Goal: Navigation & Orientation: Find specific page/section

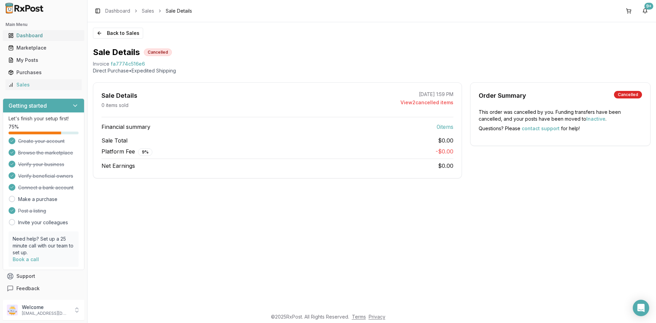
click at [30, 34] on div "Dashboard" at bounding box center [43, 35] width 71 height 7
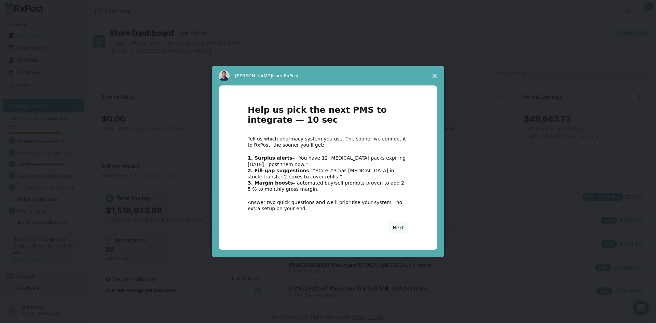
click at [433, 75] on icon "Close survey" at bounding box center [435, 76] width 4 height 4
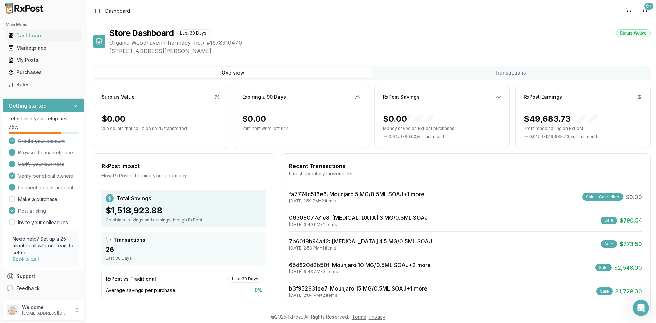
click at [581, 138] on span "( - $49,683.73 ) vs. last month" at bounding box center [570, 136] width 56 height 5
click at [567, 128] on p "Profit made selling on RxPost" at bounding box center [583, 128] width 118 height 5
click at [549, 118] on div "$49,683.73" at bounding box center [561, 119] width 74 height 11
click at [548, 118] on div "$49,683.73" at bounding box center [561, 119] width 74 height 11
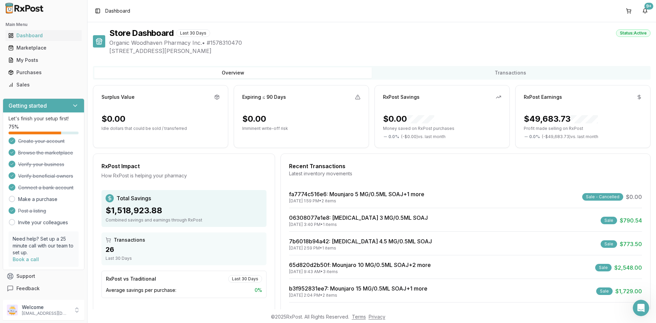
click at [547, 119] on div "$49,683.73" at bounding box center [561, 119] width 74 height 11
click at [634, 95] on div "RxPost Earnings" at bounding box center [583, 97] width 118 height 7
click at [16, 86] on div "Sales" at bounding box center [43, 84] width 71 height 7
